Goal: Task Accomplishment & Management: Complete application form

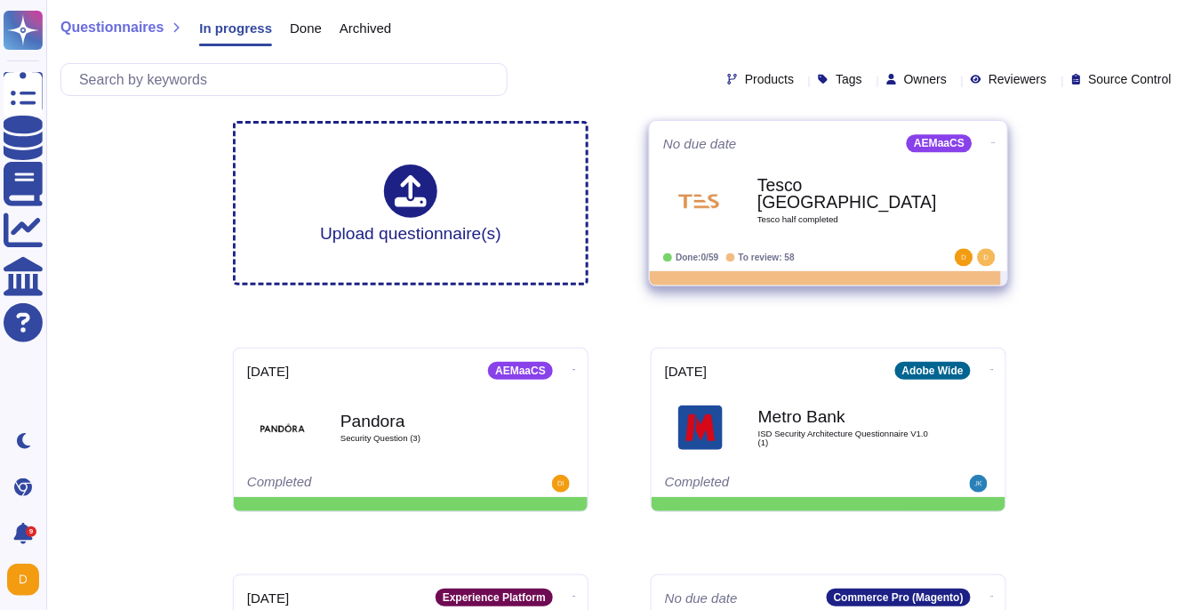
click at [802, 234] on div "Tesco UK Tesco half completed" at bounding box center [847, 200] width 180 height 72
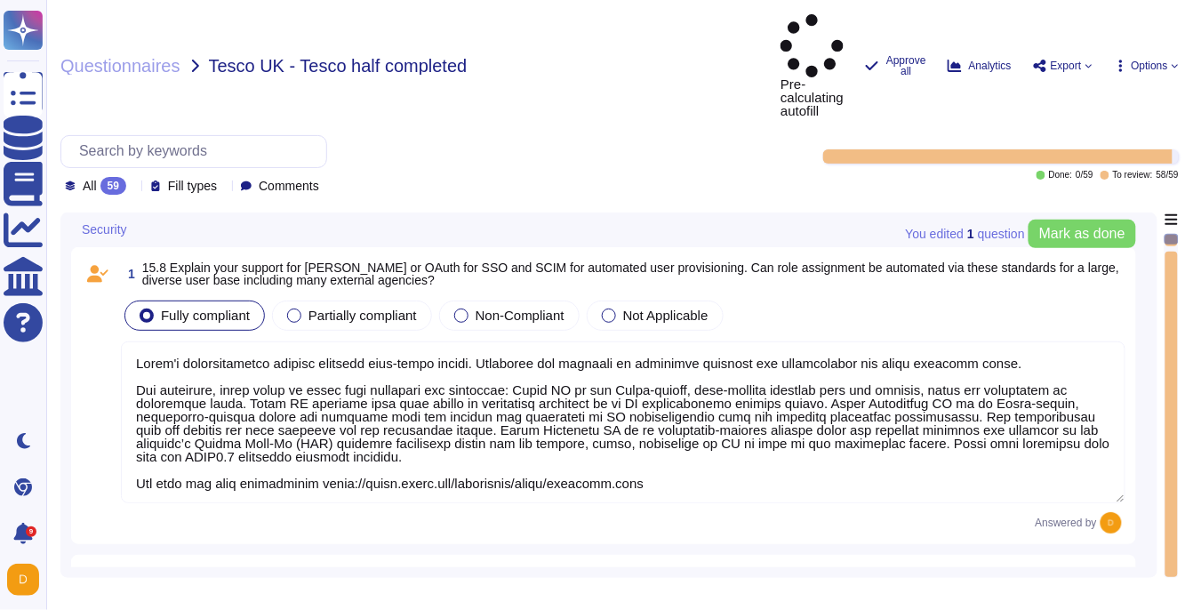
type textarea "Adobe's authentication service supports role-based access. Customers are expect…"
type textarea "Consent management falls under the responsibility of the Data Controller. Adobe…"
type textarea "Yes, Adobe uses content credentials, which are part of the Content Authenticity…"
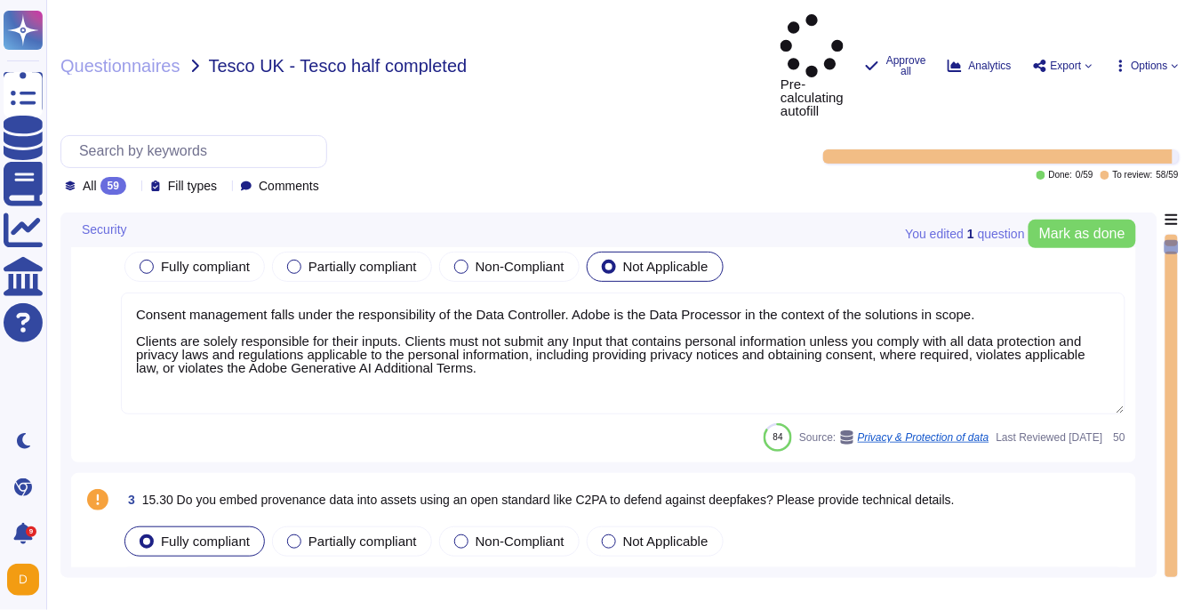
type textarea "Adobe has created standardized processes for our AI features and solutions, inc…"
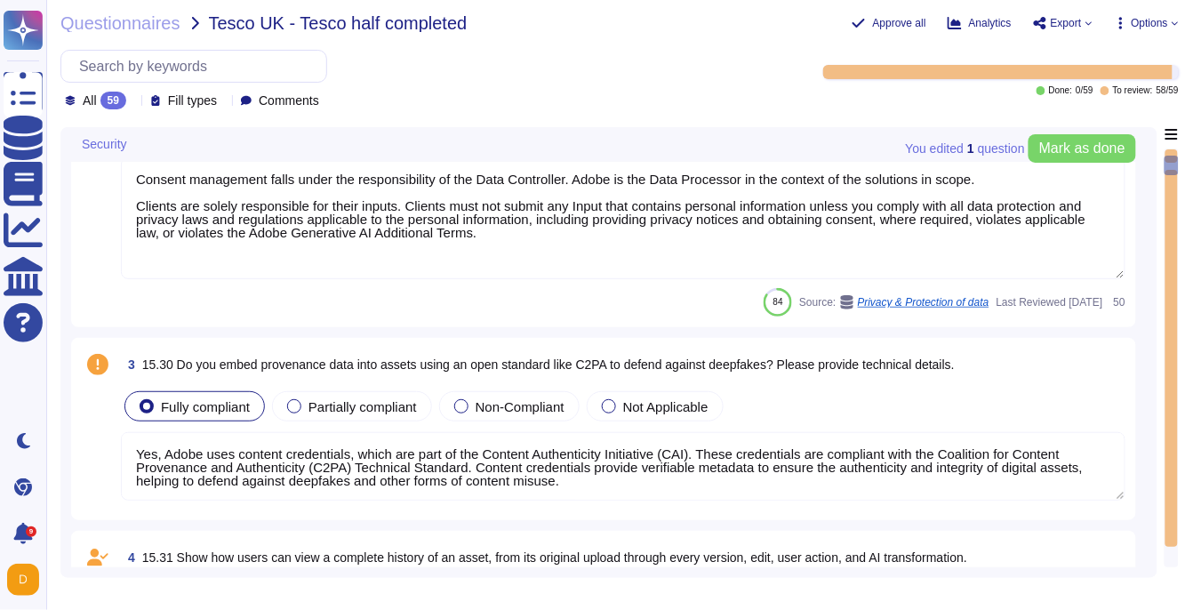
type textarea "Adobe regularly engages approved third-party security firms on an annual basis …"
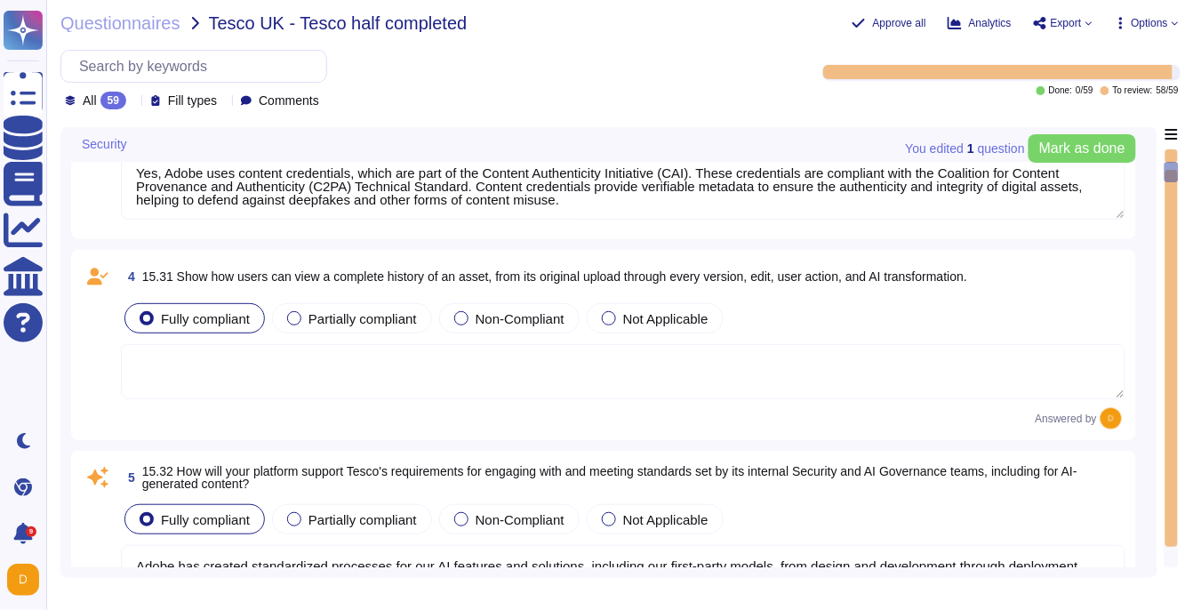
type textarea "To protect from the physical layer up, Adobe has implemented a foundational fra…"
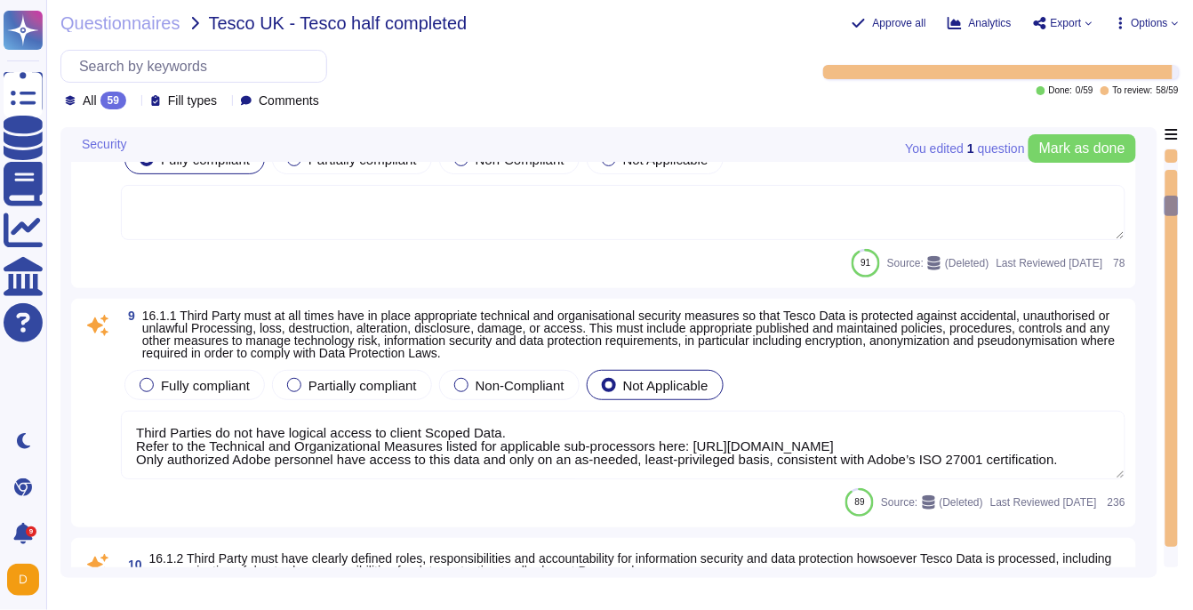
type textarea "Third Parties do not have logical access to client Scoped Data. Refer to the Te…"
type textarea "Adobe implements programs for identifying, documenting, and maintaining steward…"
type textarea "Vendors are classified per the Adobe Data Classification and Handling standard …"
type textarea "Network segmentation is implemented within the Adobe services production enviro…"
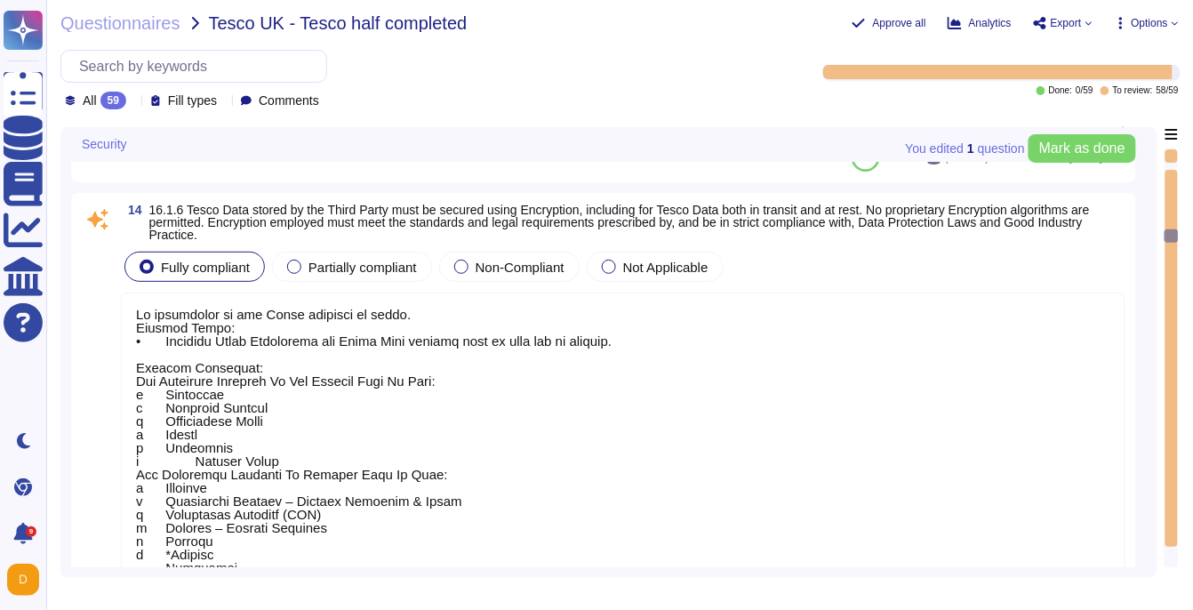
type textarea "Adobe has technical controls in place to restrict access to USB ports, drives, …"
type textarea "As applicable to the Adobe solution in scope. Digital Media: • Creative Cloud E…"
type textarea "Adobe services are expected to comply with the Key Management Standard. Adobe K…"
type textarea "Adobe deploys anti-virus and malware prevention solutions including, but not li…"
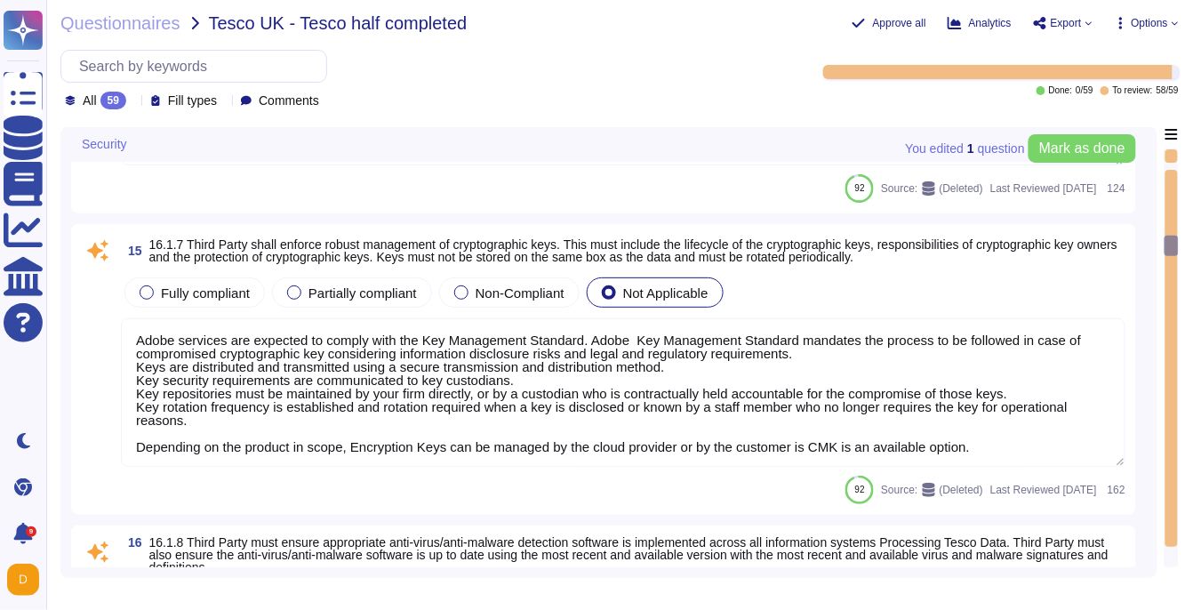
type textarea "Significant product vulnerabilities identified in third-party components must b…"
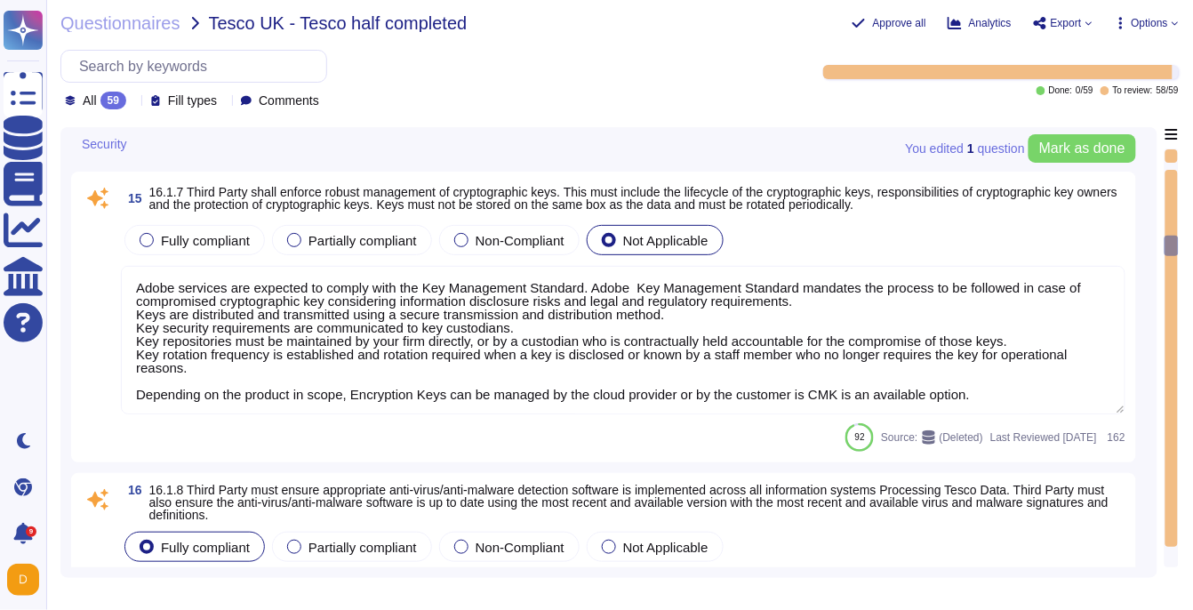
type textarea "For acquisition of security and security-enabled commercial-off-the-shelf (COTS…"
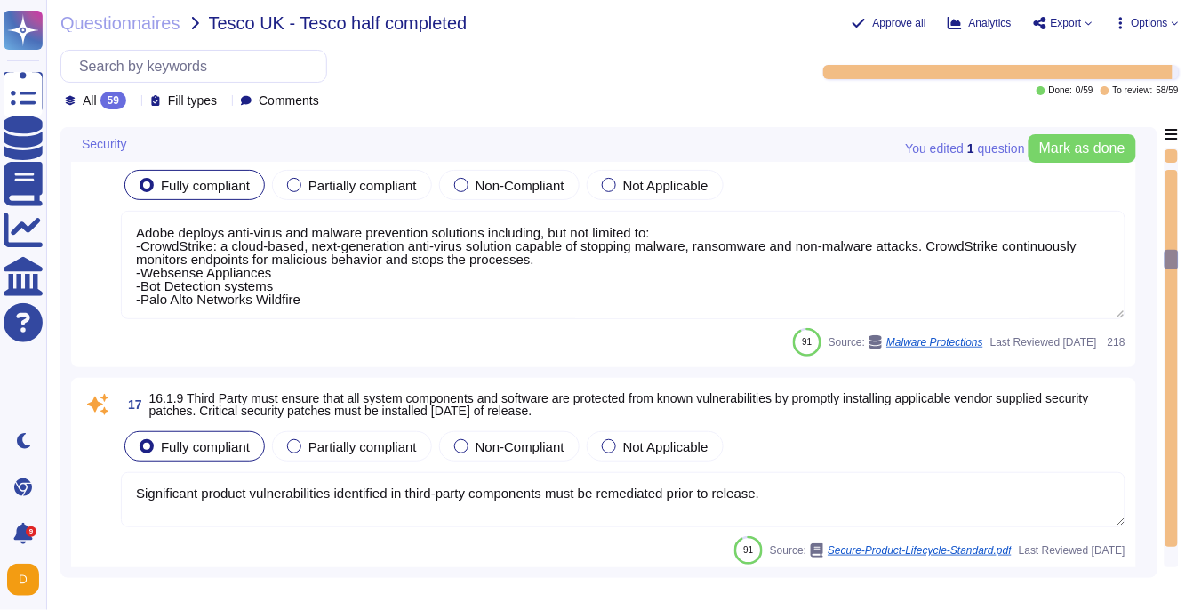
type textarea "Adobe approves and engages with leading third-party security firms to perform p…"
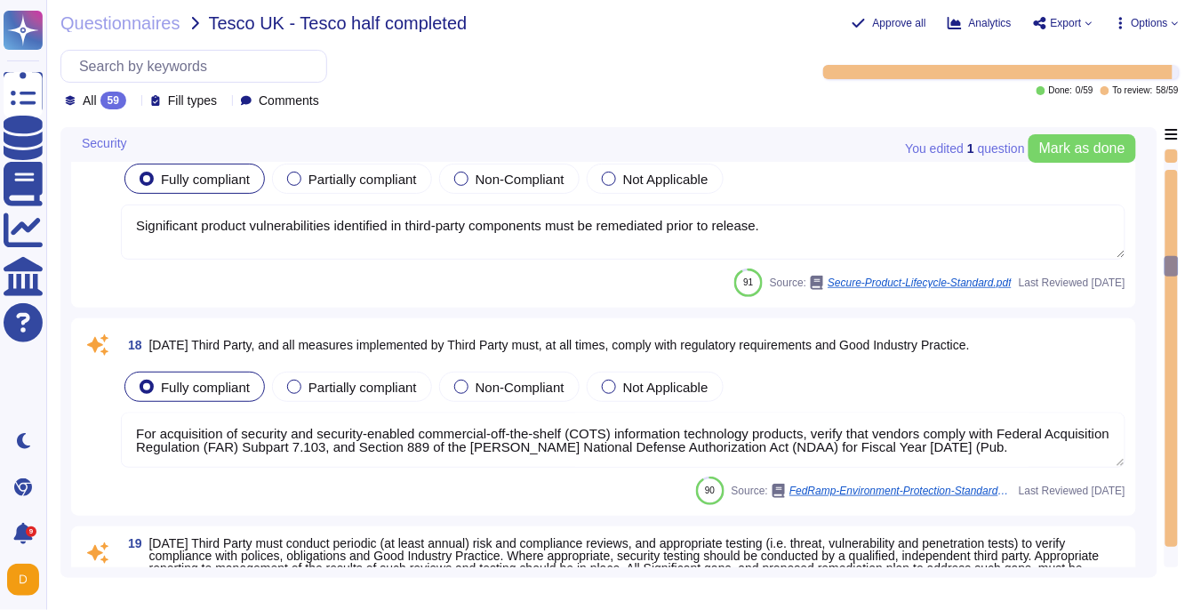
type textarea "All Adobe personnel must periodically complete privacy and data protection trai…"
type textarea "Anyone who violates this Standard may be subject to disciplinary action up to a…"
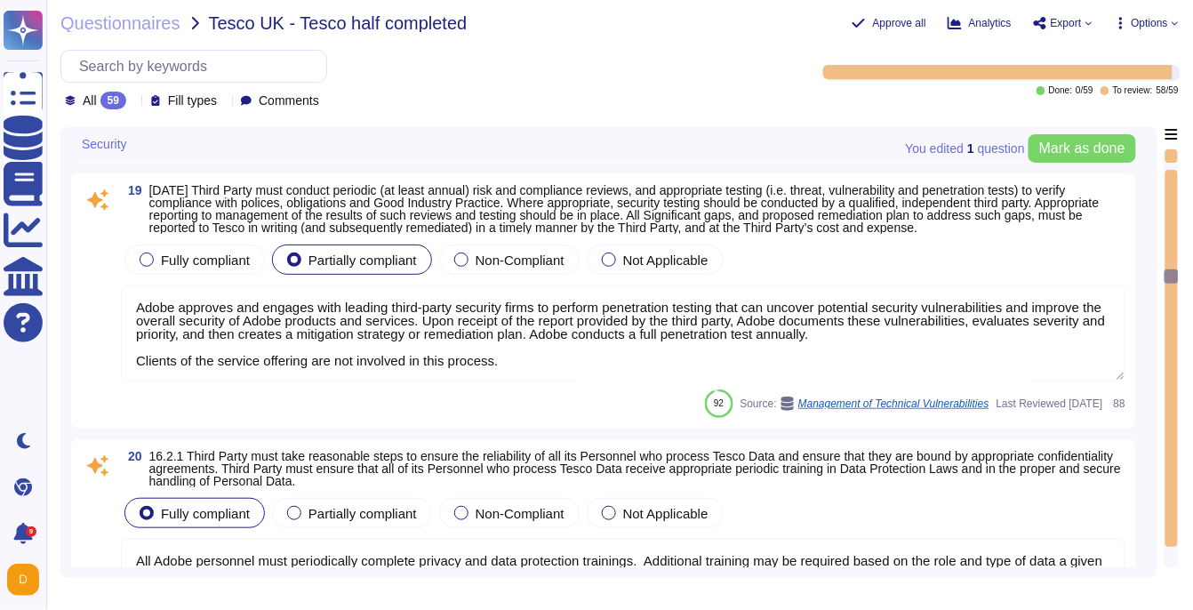
type textarea "You are responsible for complying with all applicable third-party terms."
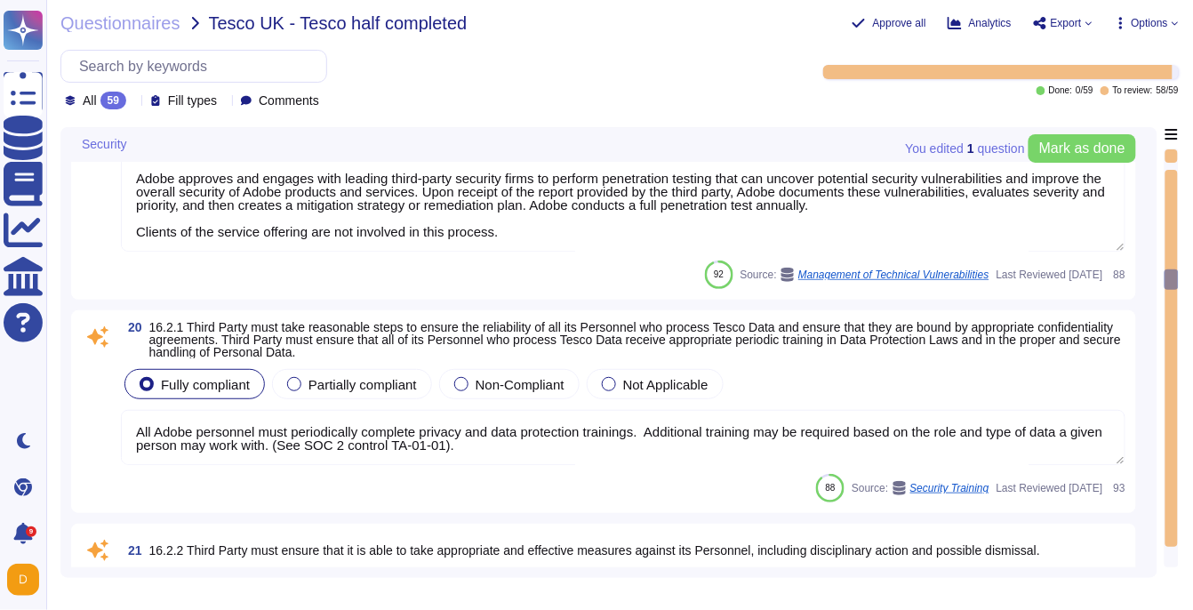
type textarea "For a list, please see: https://www.adobe.com/ie/privacy/sub-processors.html. C…"
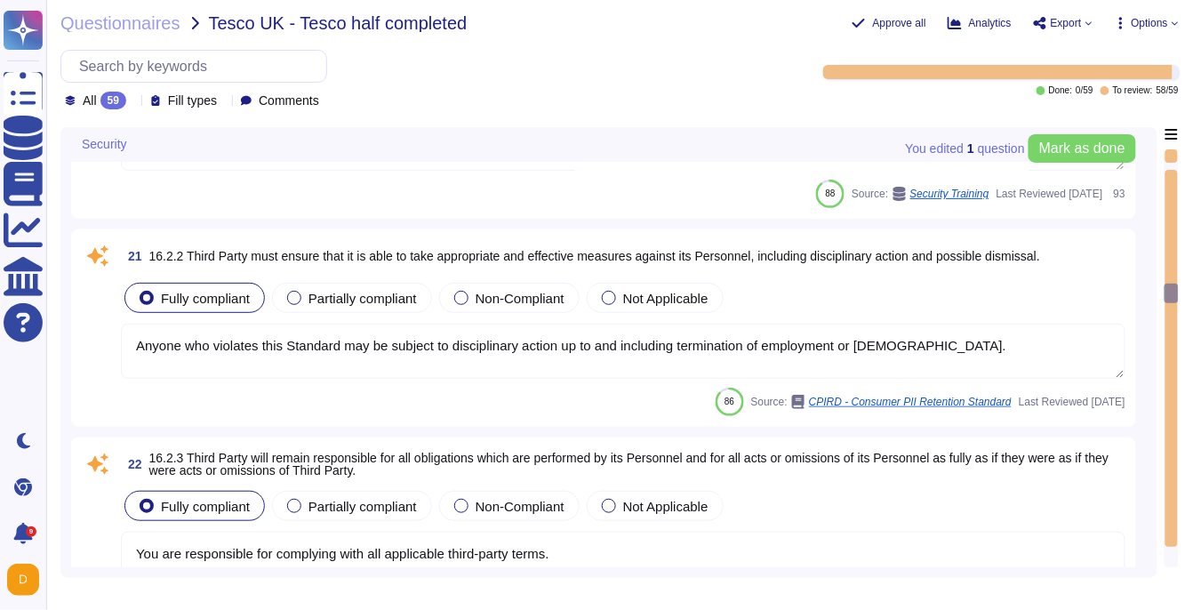
type textarea "This is part of the contract negotiation process. Please refer to Adobe Sales L…"
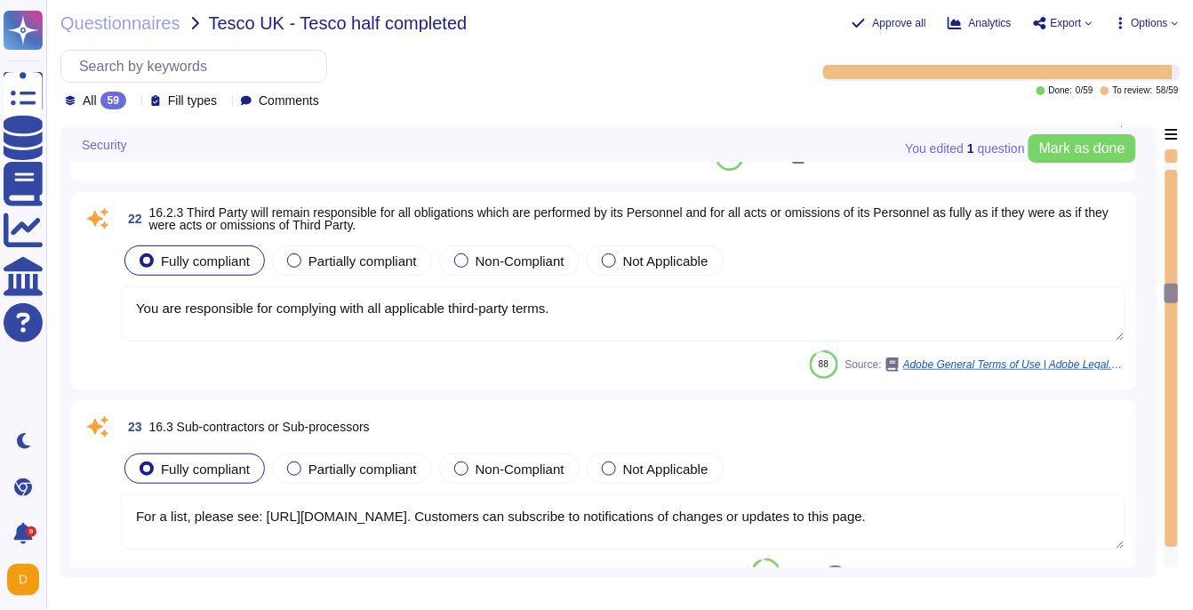
scroll to position [5082, 0]
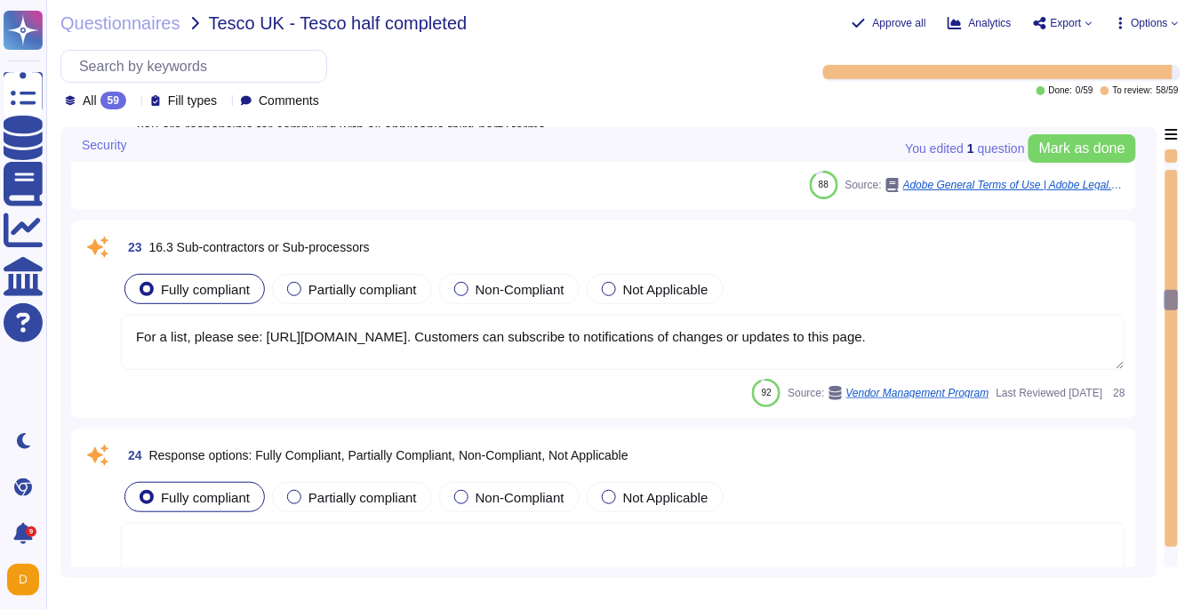
type textarea "Adobe does use a variety of sub processors to deliver the services to our custo…"
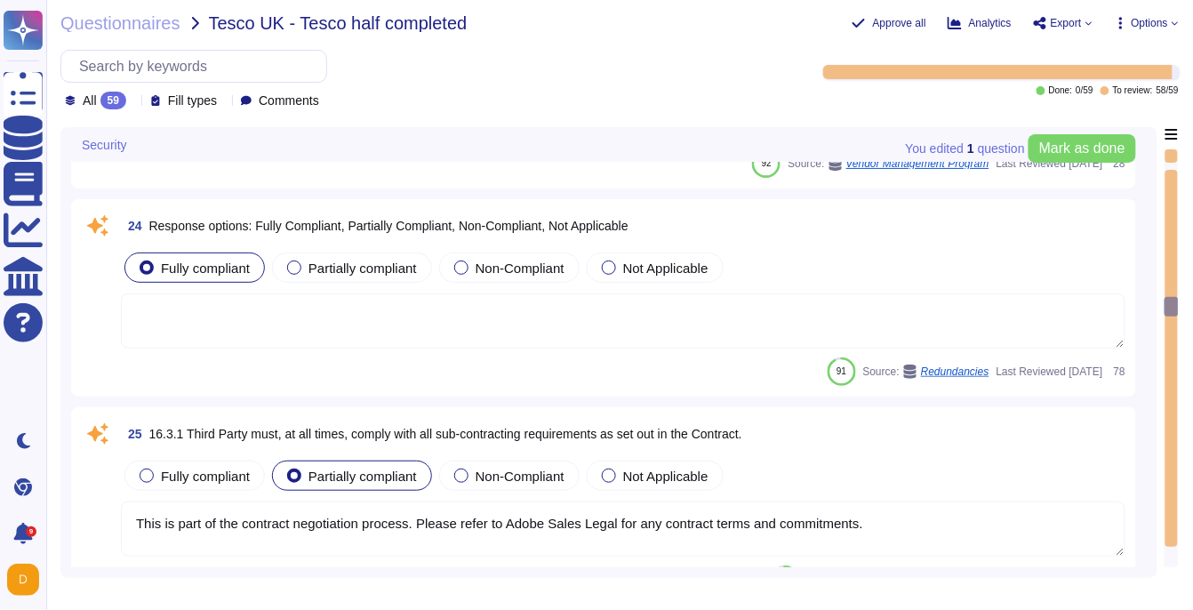
type textarea "As the data controller, you will determine the personal data that Adobe process…"
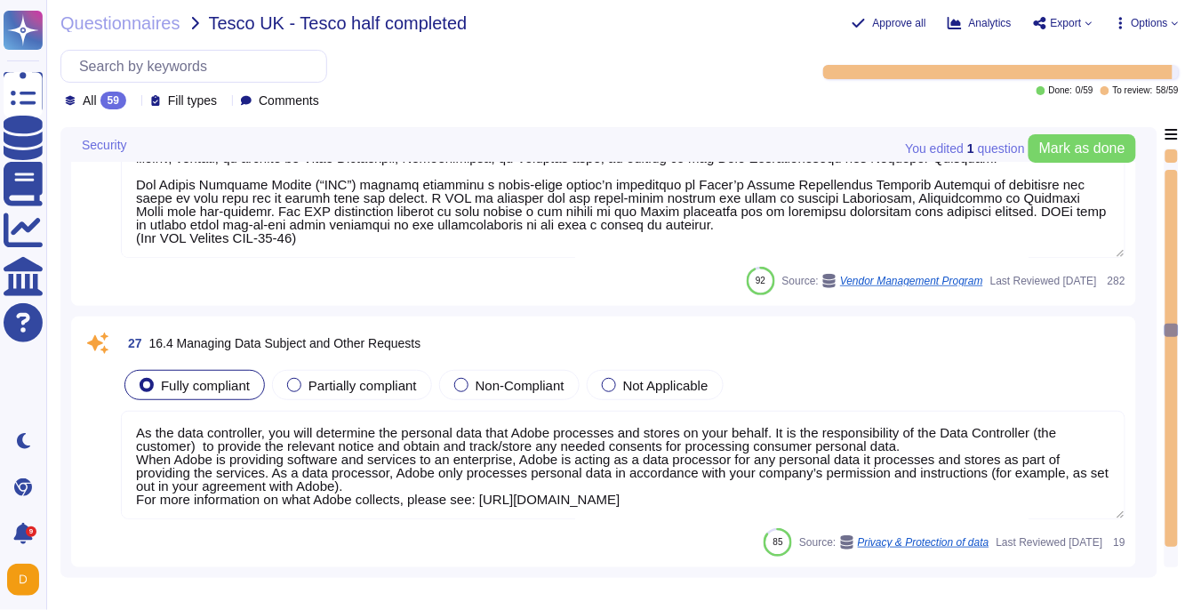
type textarea "This would fall to the Data Controller to determine/obtain consent for."
type textarea "Adobe has processes in place to answer data subject rights requests received in…"
type textarea "Third Parties do not have logical access to client Scoped Data. Refer to the Te…"
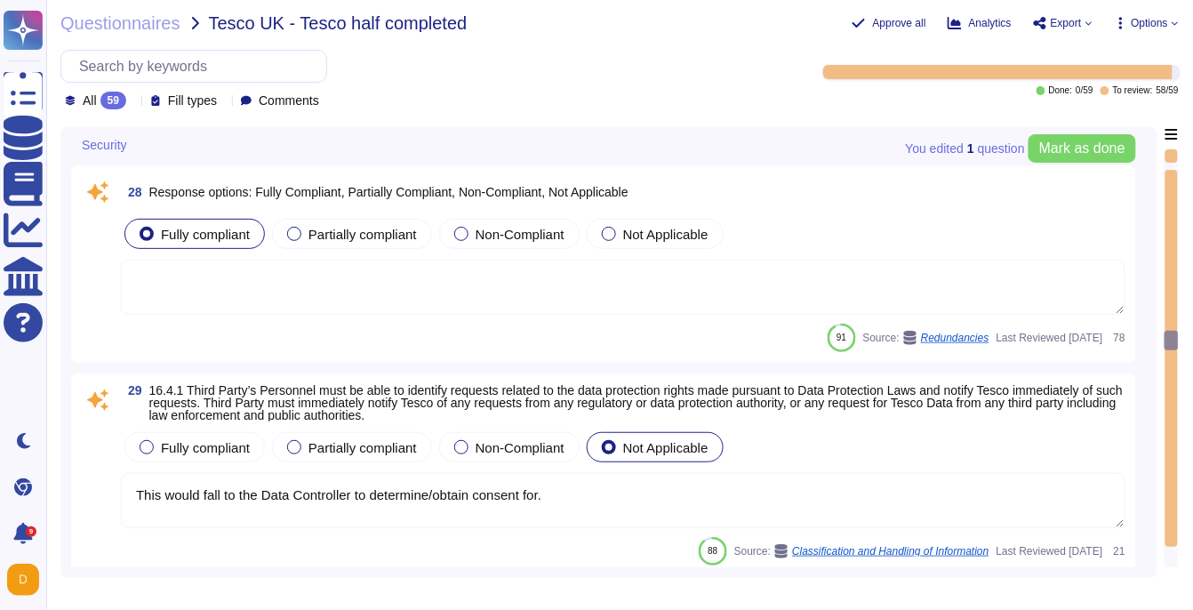
type textarea "Vendors' employees must be provided with the minimum necessary access to Adobe …"
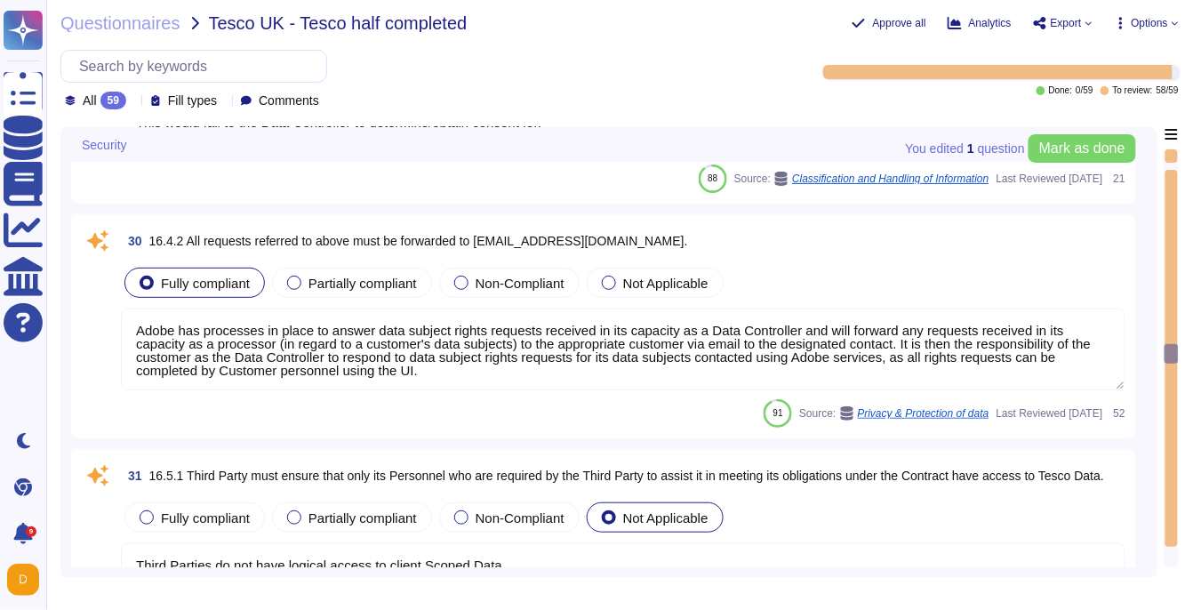
type textarea "Account permissions must be based on the principle of least privilege. Logical …"
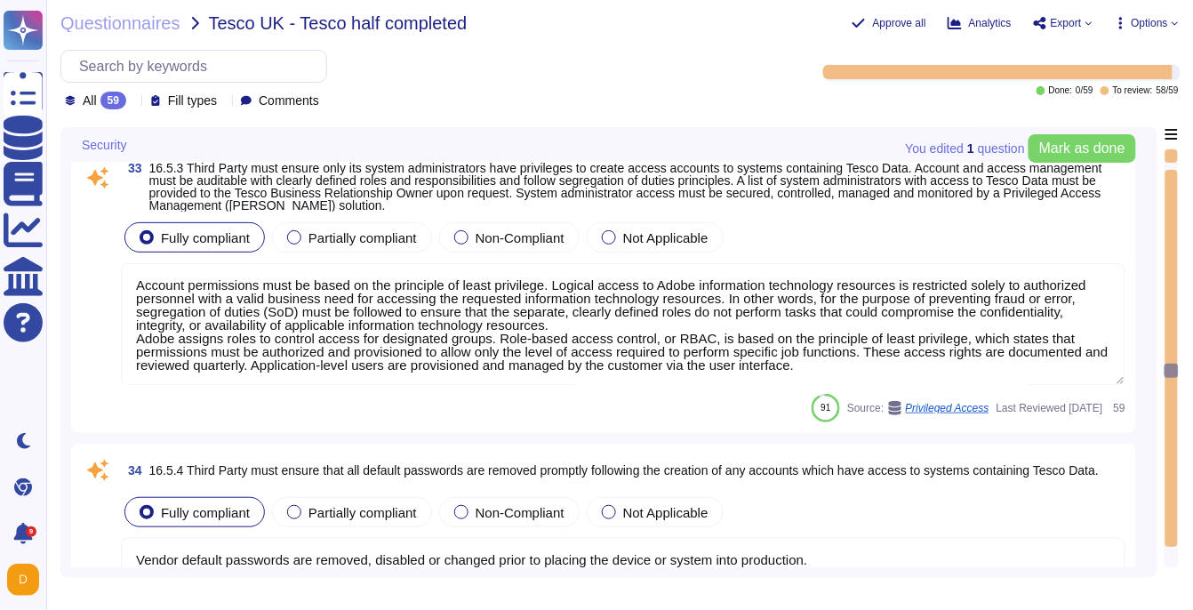
type textarea "Vendor default passwords are removed, disabled or changed prior to placing the …"
type textarea "No, role management is not available via SCIM. Authorization, including user ro…"
type textarea "Yes. Passwords must be at least 16 characters in length; cannot be found in a d…"
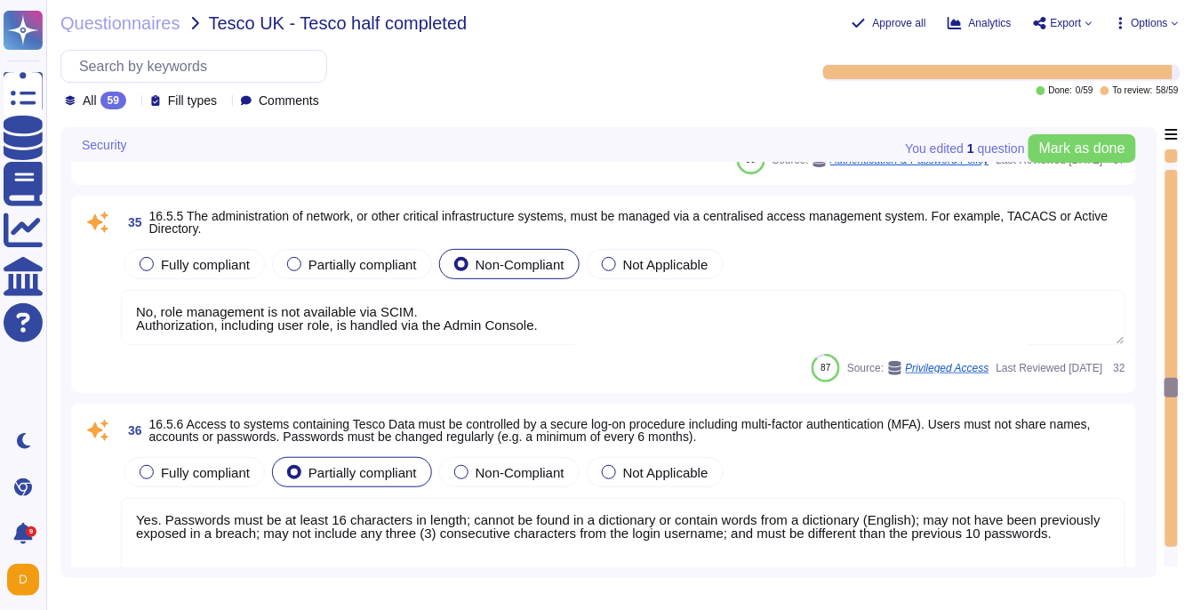
type textarea "The Adobe Authentication Standard mandate unique user ID."
type textarea "Multi-factor authentication is required for remote access. (See SOC 2 control –…"
type textarea "In the event of employee or vendor termination (leaving Adobe voluntarily, redu…"
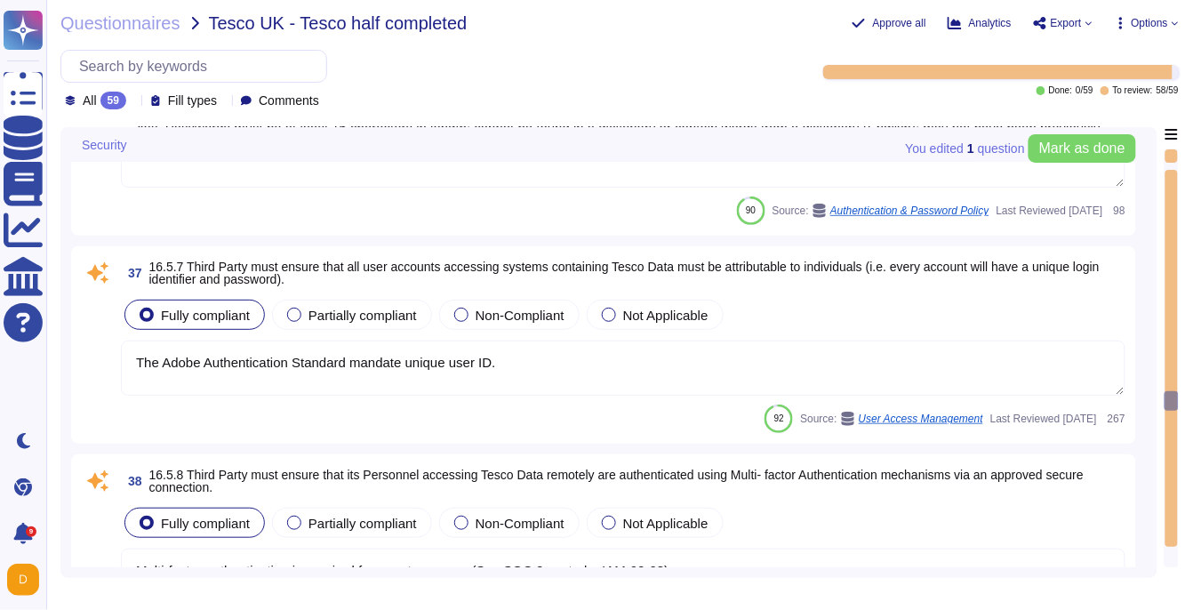
type textarea "For a list, please see: https://www.adobe.com/ie/privacy/sub-processors.html. C…"
type textarea "Review frequency depends on the classification of the data the vendor is involv…"
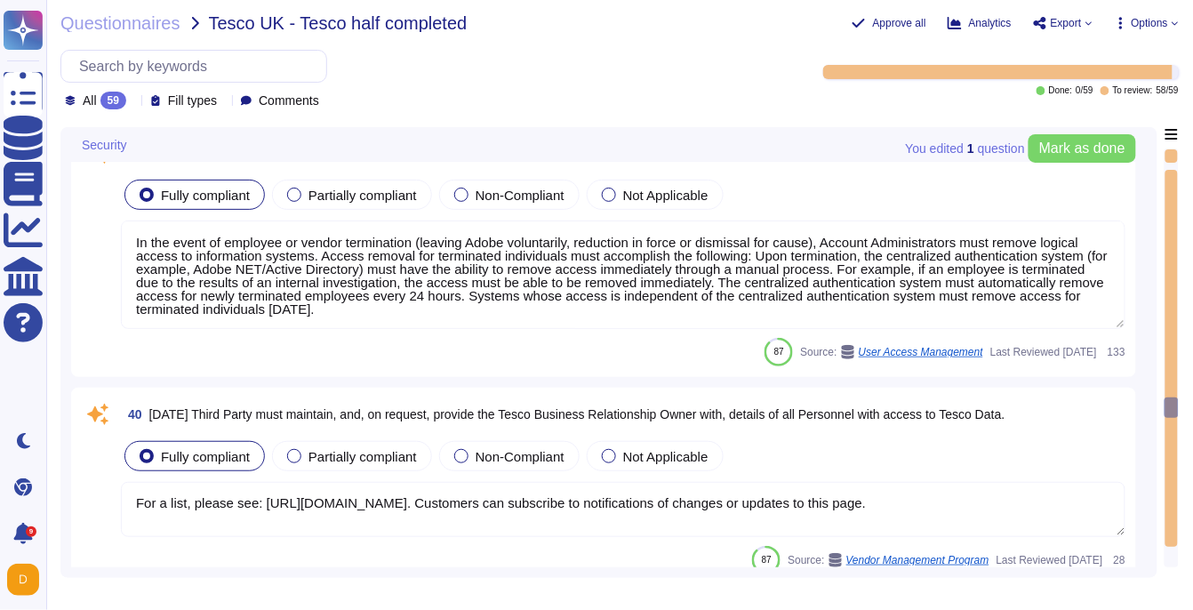
type textarea "A Security Incident and Event Management (SIEM) solution is used to perform his…"
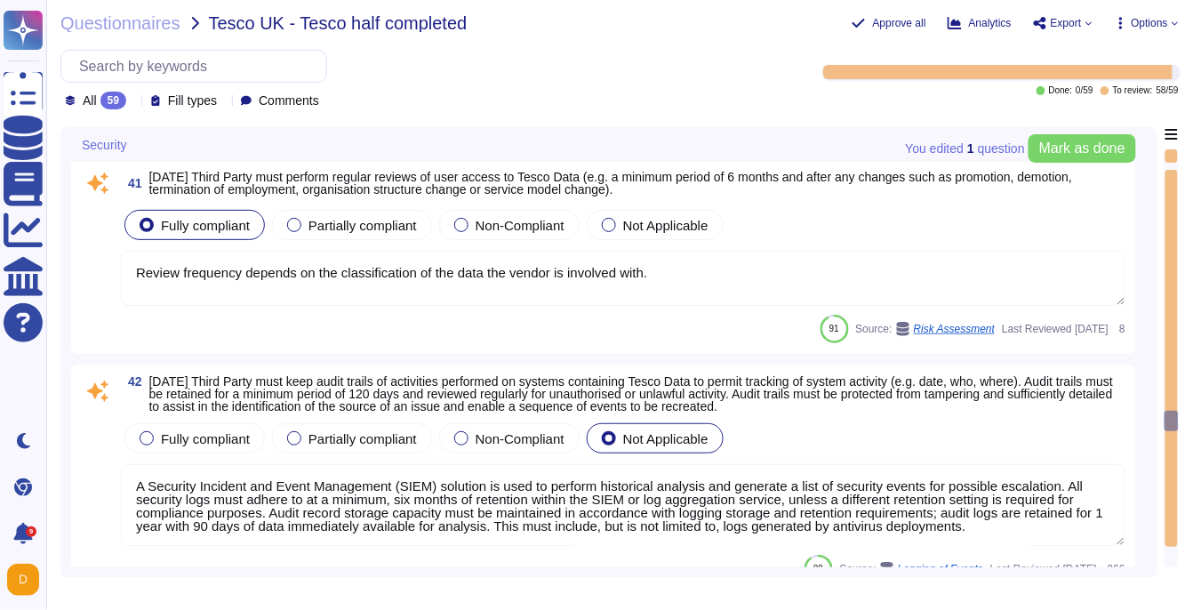
type textarea "Adobe does not use data outside of production. Please refer to the privacy poli…"
type textarea "Third Parties do not have logical access to client Scoped Data. Refer to the Te…"
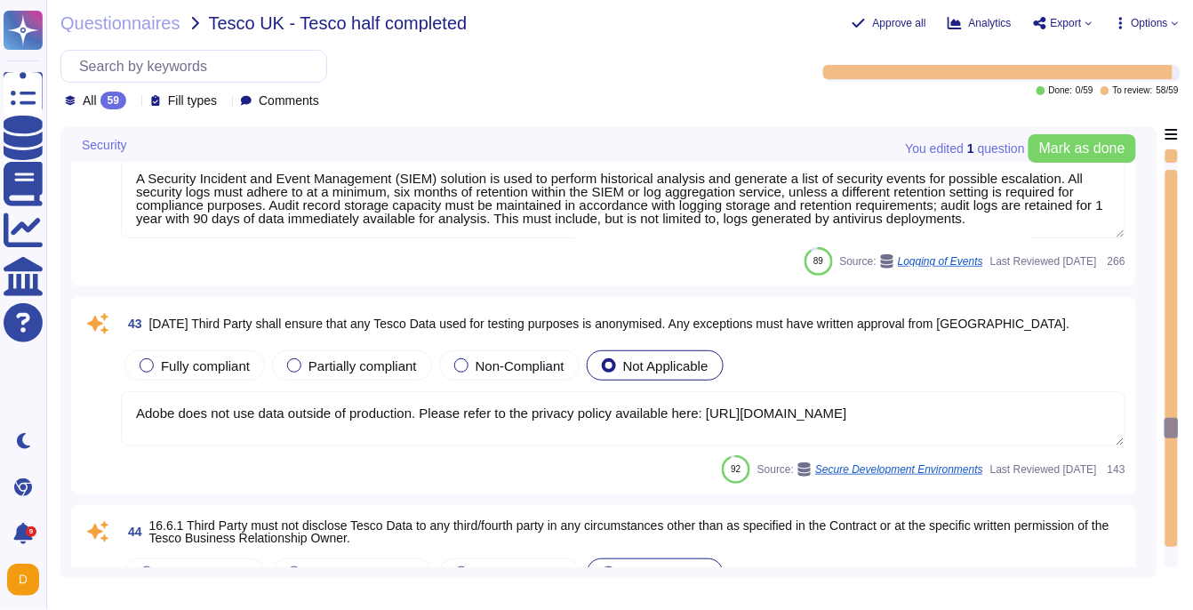
type textarea "Connectivity to services must be encrypted in transit using an Adobe-approved e…"
type textarea "Scoped data is sent and received electronically."
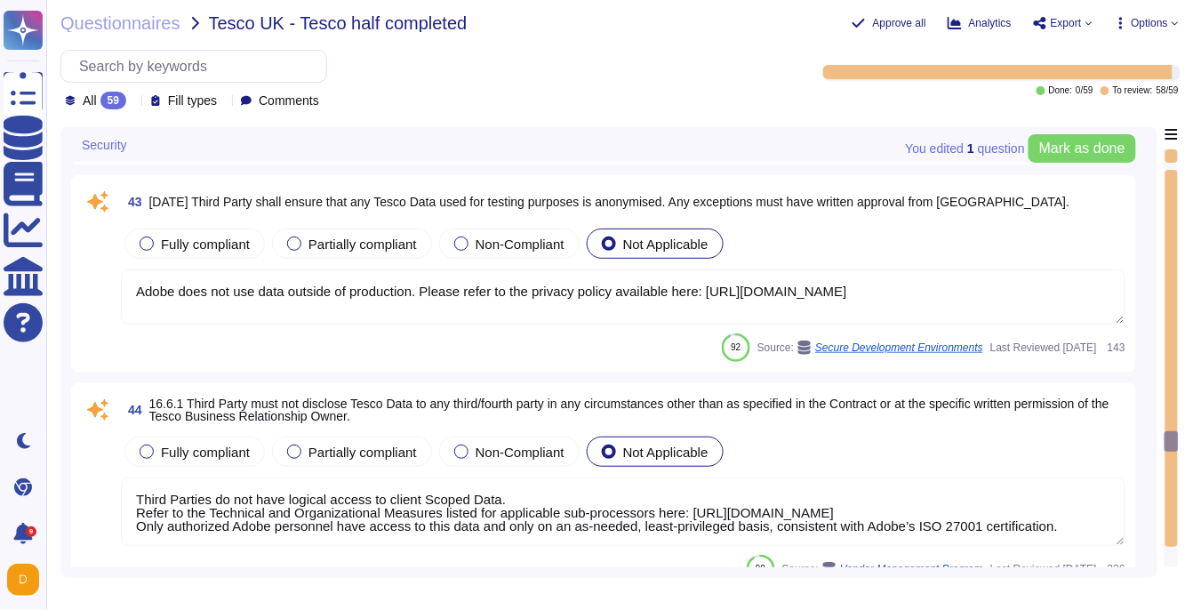
type textarea "Removable media is not used to provide the service."
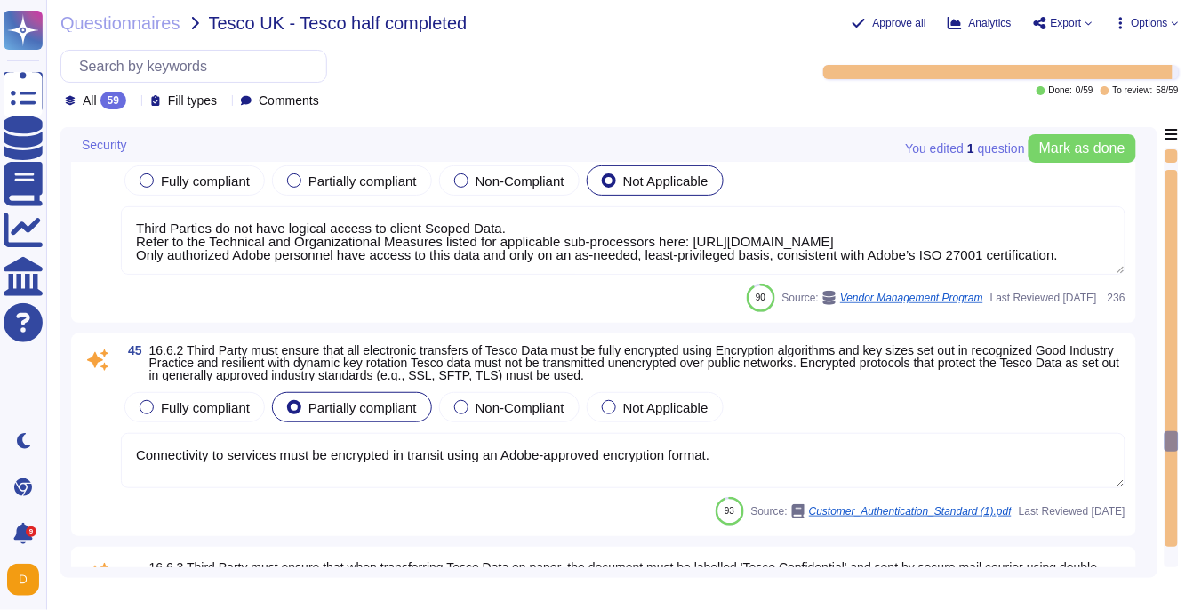
scroll to position [10018, 0]
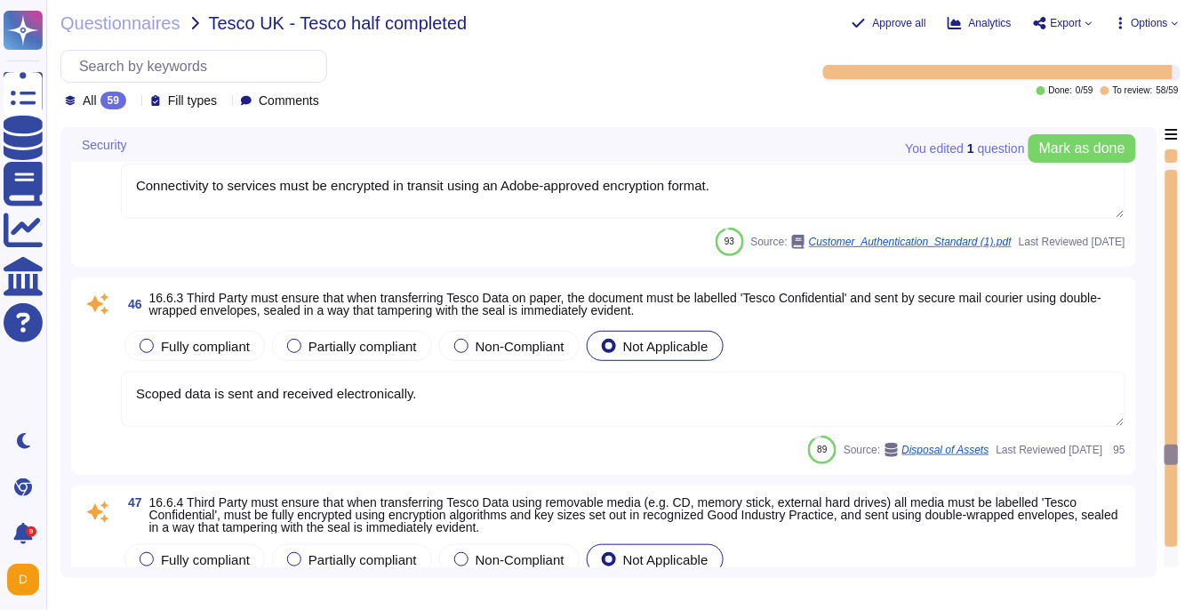
type textarea "Scoped data is sent and received electronically."
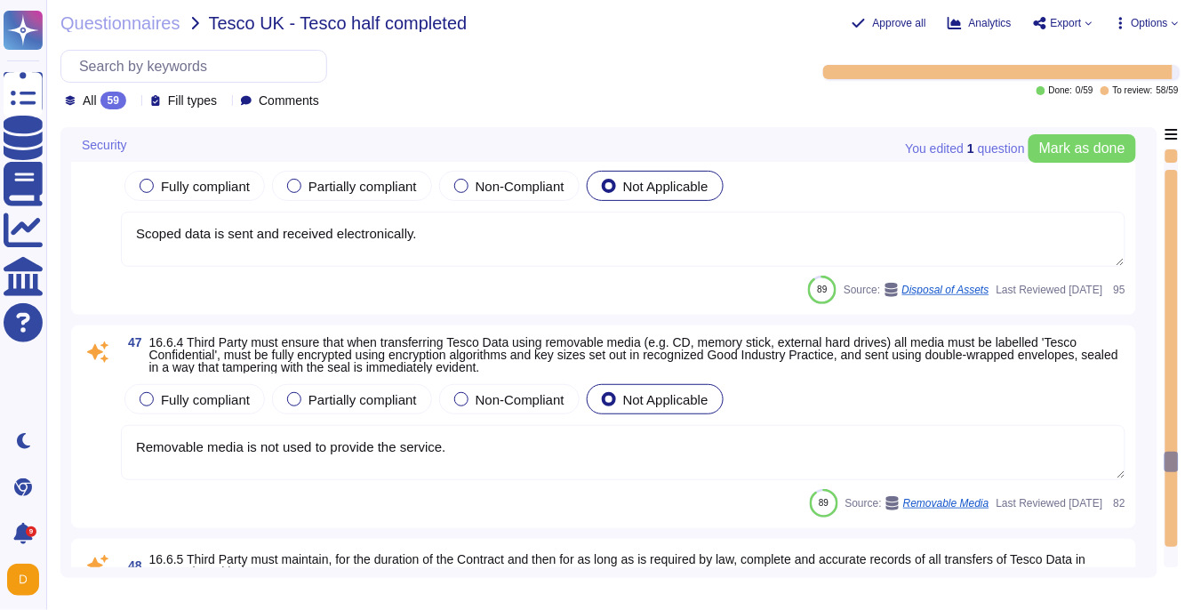
type textarea "Sub-processing agreements and/or contracts are not disclosed to clients. A list…"
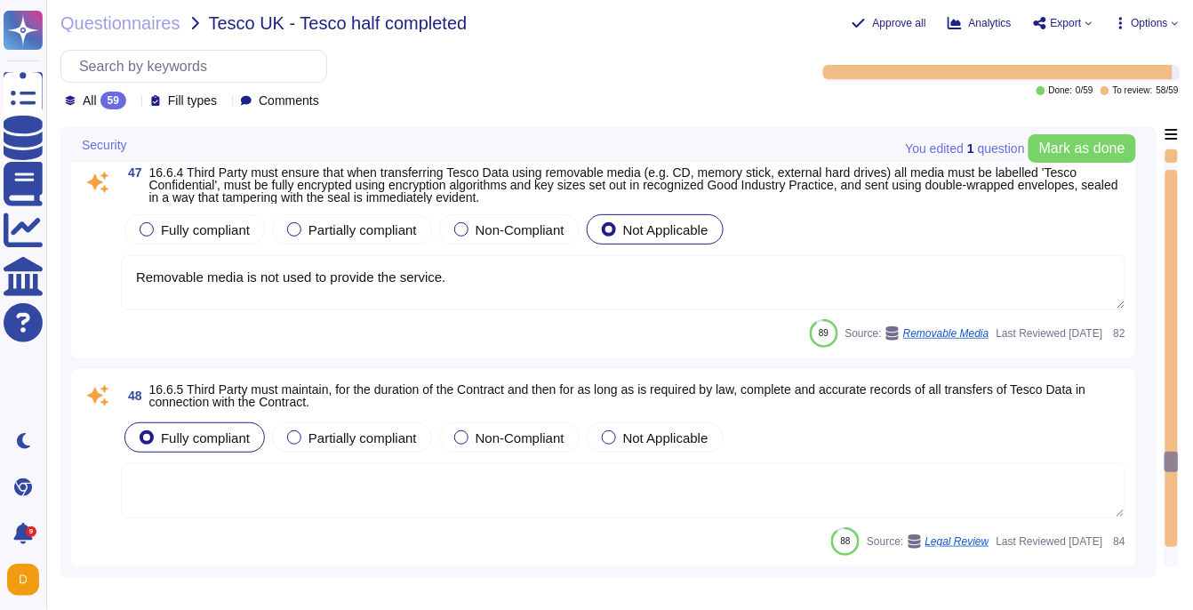
scroll to position [10533, 0]
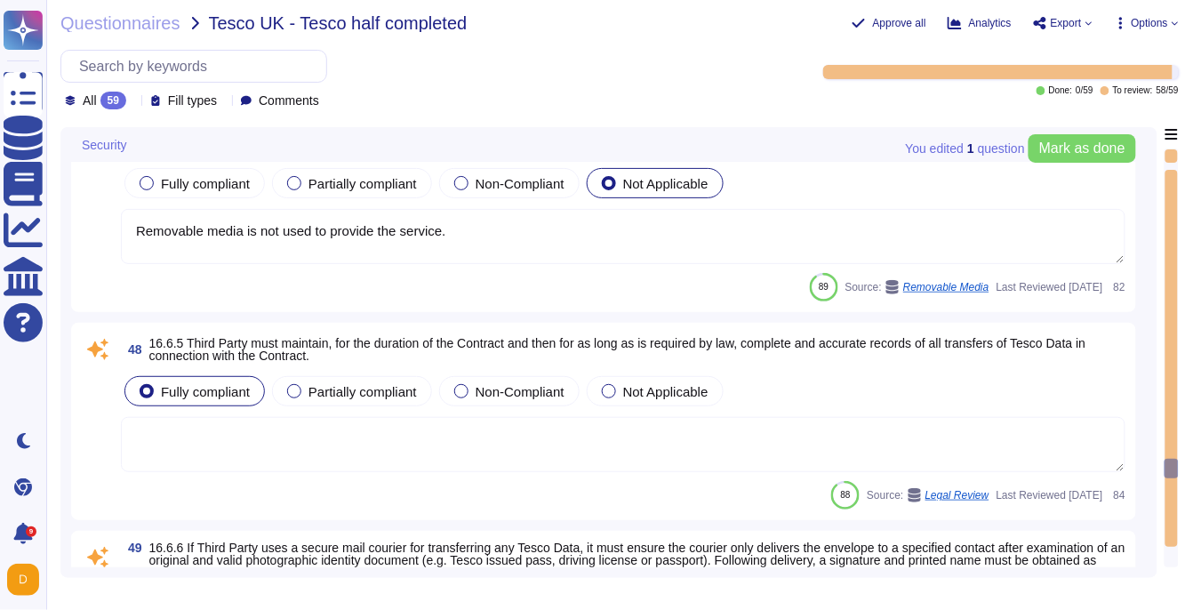
type textarea "No additional requirements are needed."
